Goal: Task Accomplishment & Management: Use online tool/utility

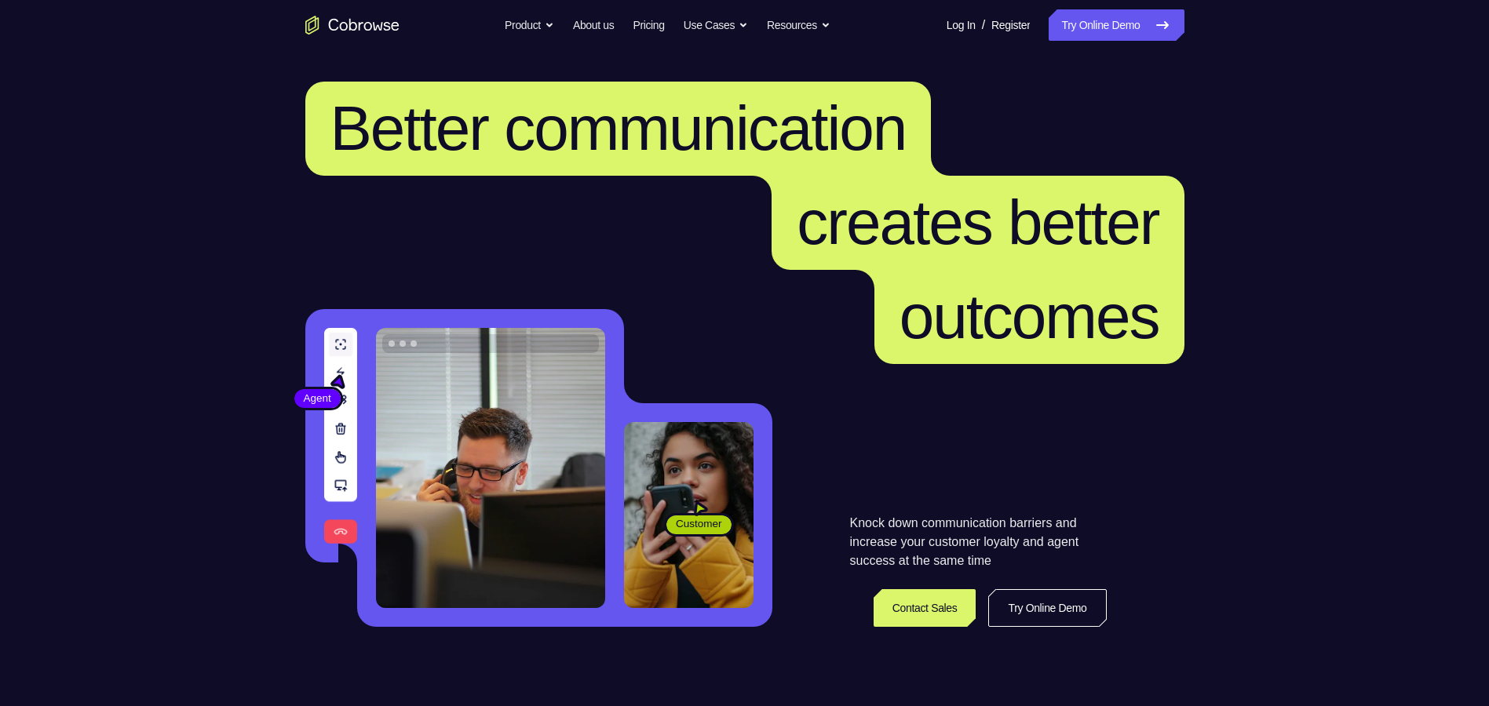
click at [1113, 21] on link "Try Online Demo" at bounding box center [1116, 24] width 135 height 31
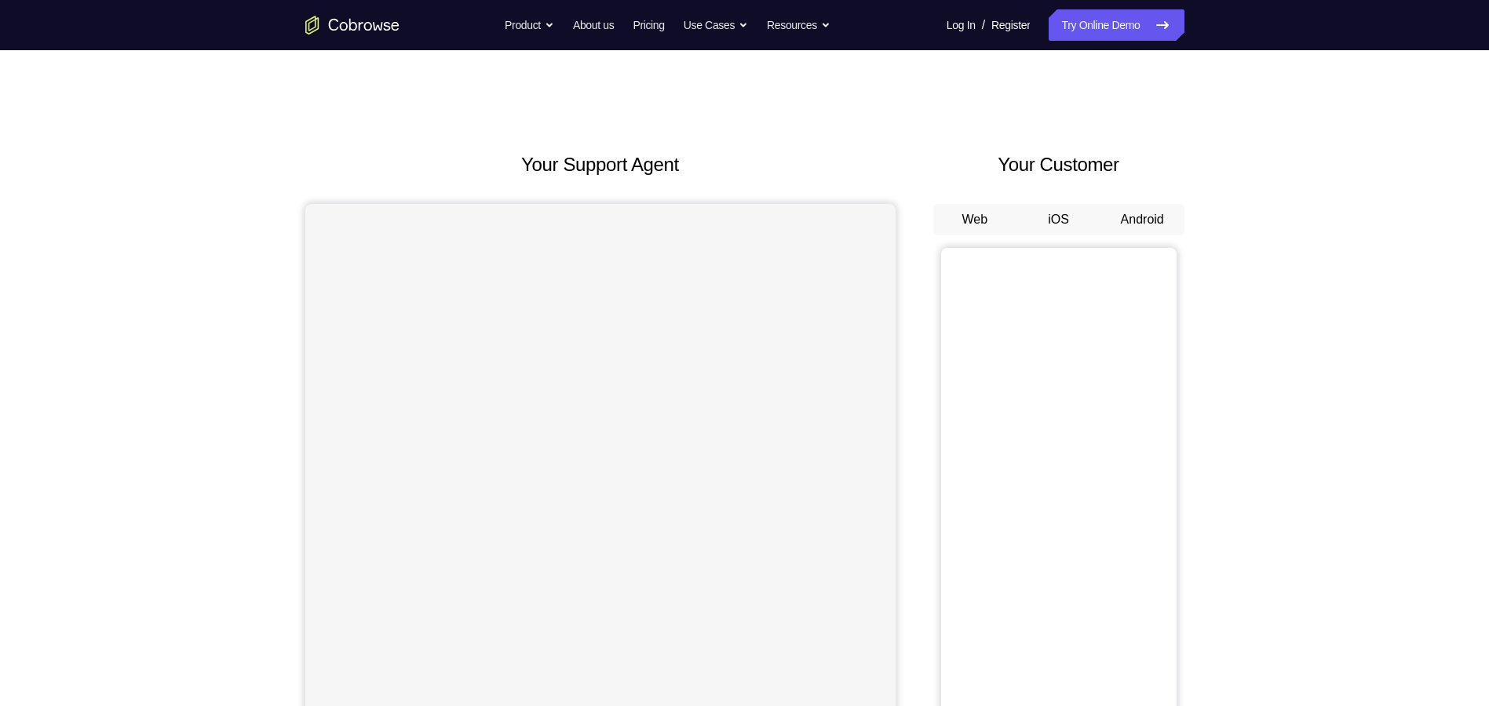
click at [1163, 216] on button "Android" at bounding box center [1142, 219] width 84 height 31
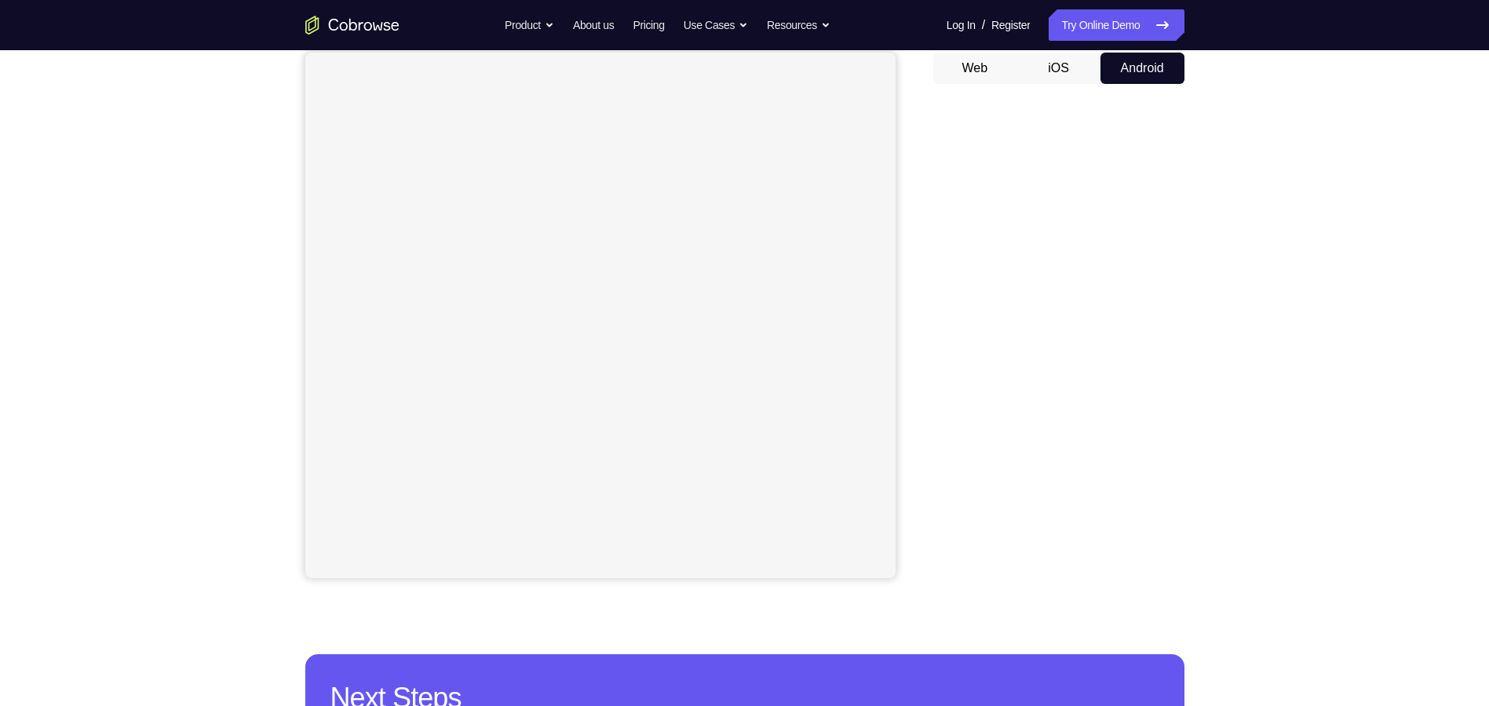
scroll to position [157, 0]
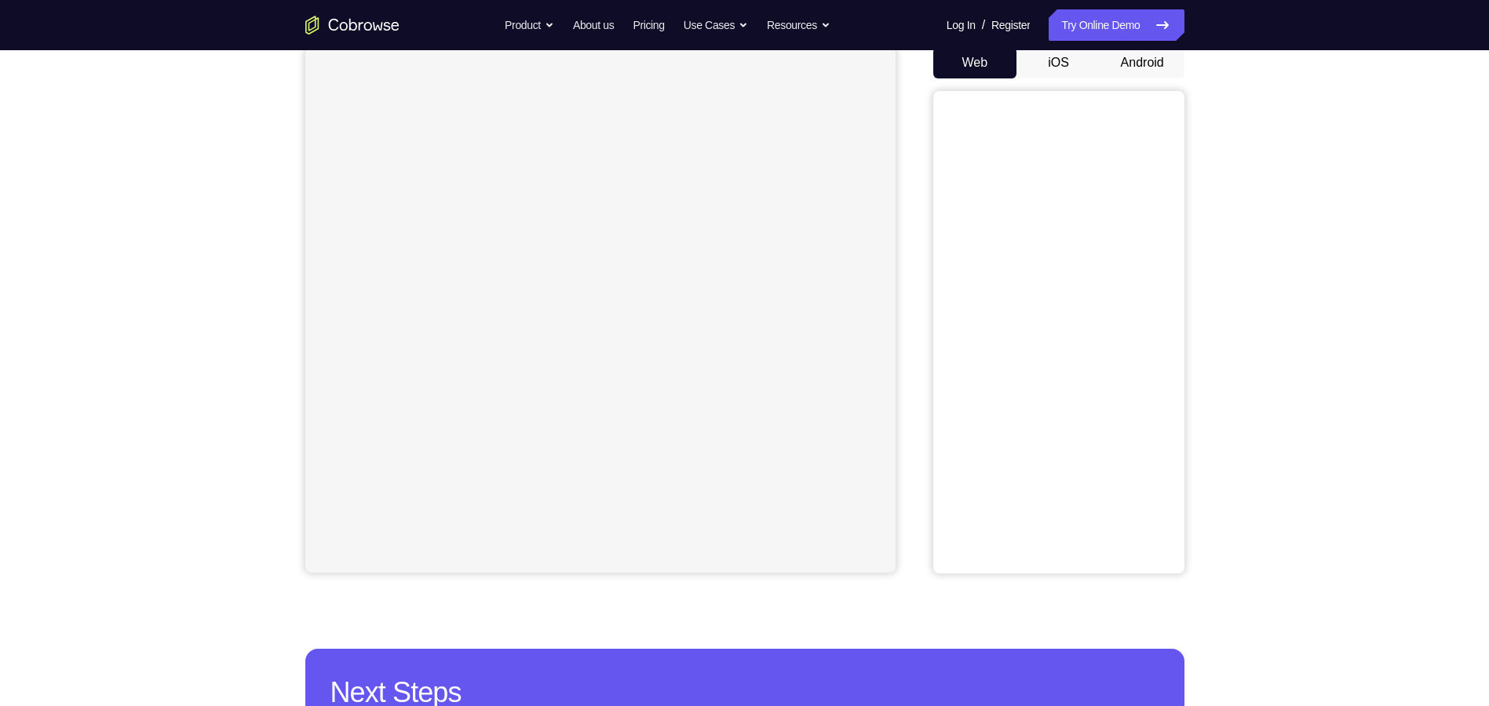
click at [1137, 62] on button "Android" at bounding box center [1142, 62] width 84 height 31
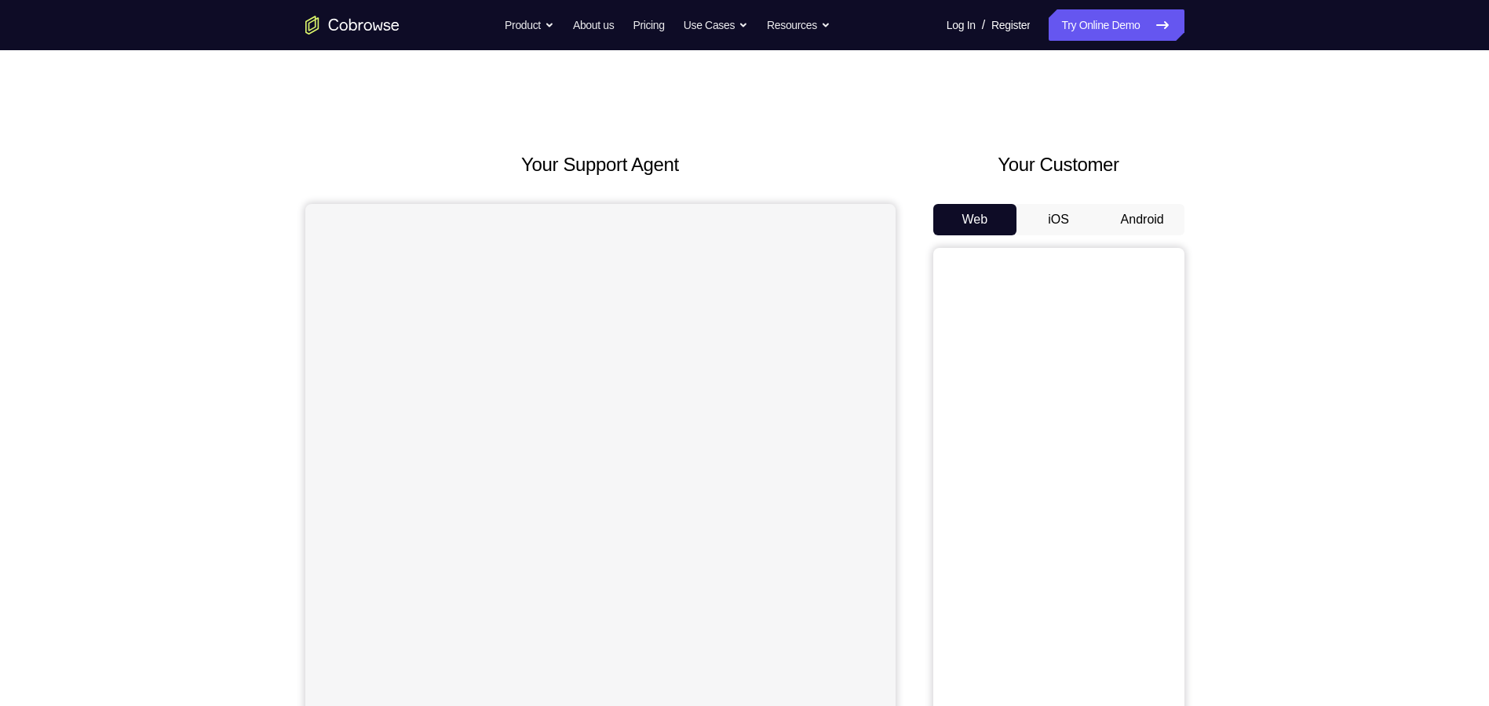
click at [1131, 212] on button "Android" at bounding box center [1142, 219] width 84 height 31
click at [1132, 212] on button "Android" at bounding box center [1142, 219] width 84 height 31
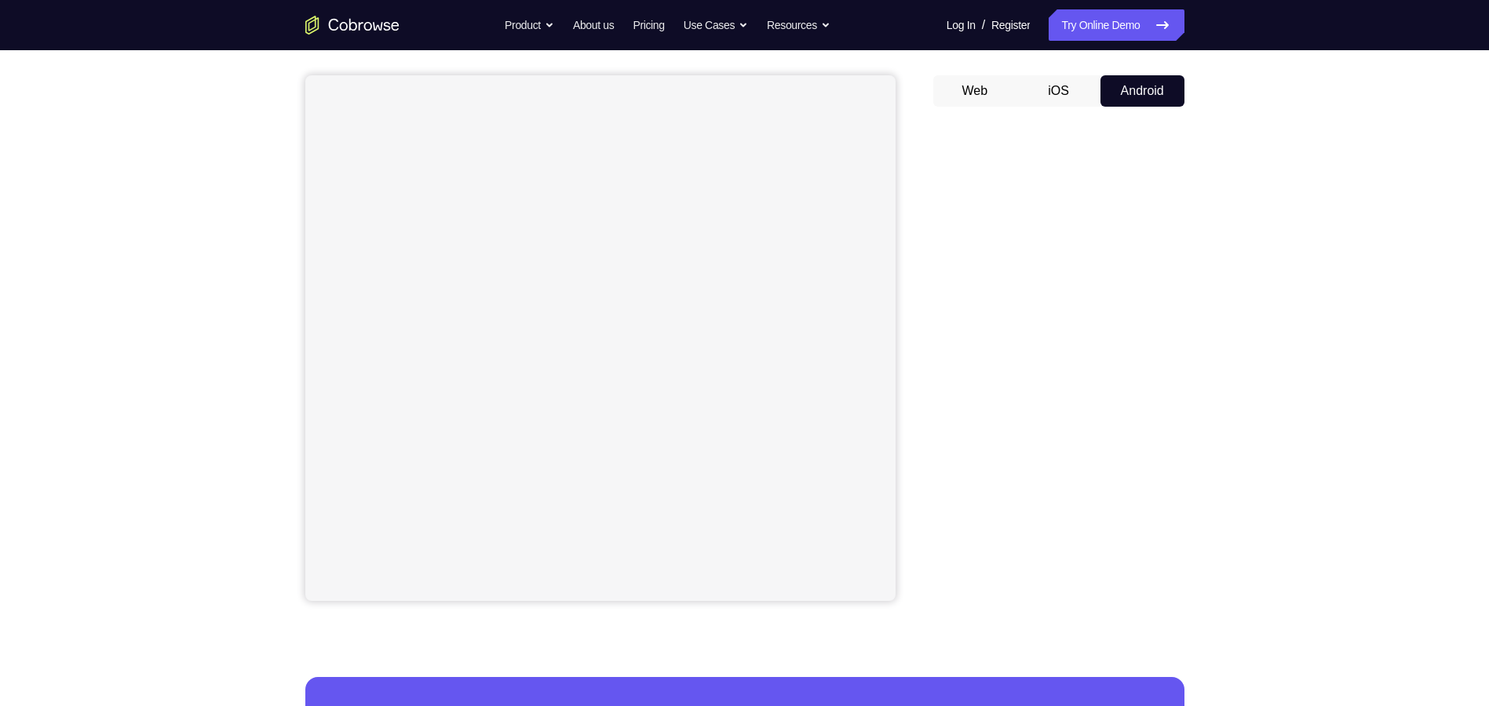
scroll to position [157, 0]
